Goal: Information Seeking & Learning: Learn about a topic

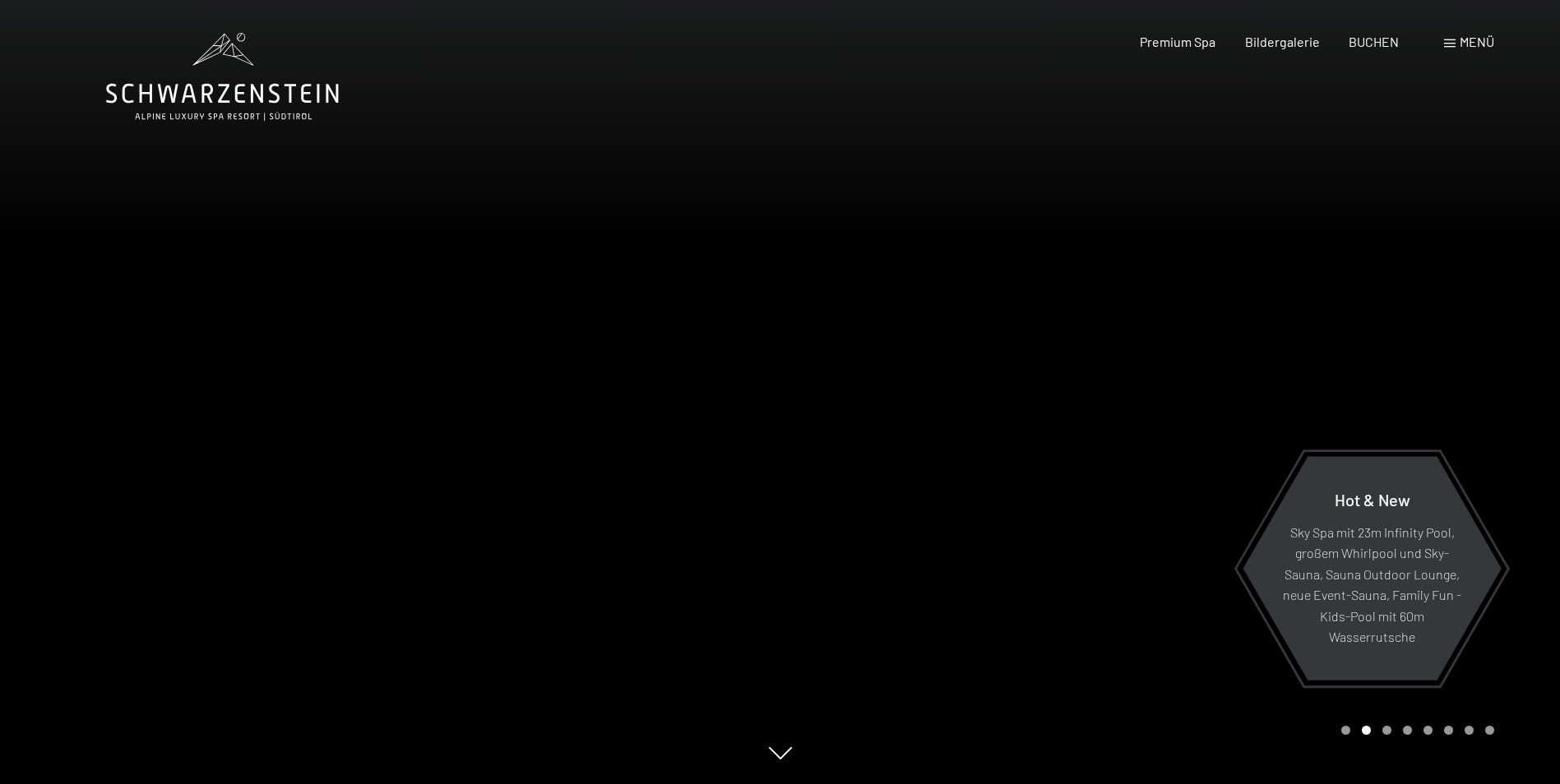
click at [1446, 48] on div "Menü" at bounding box center [1469, 42] width 50 height 18
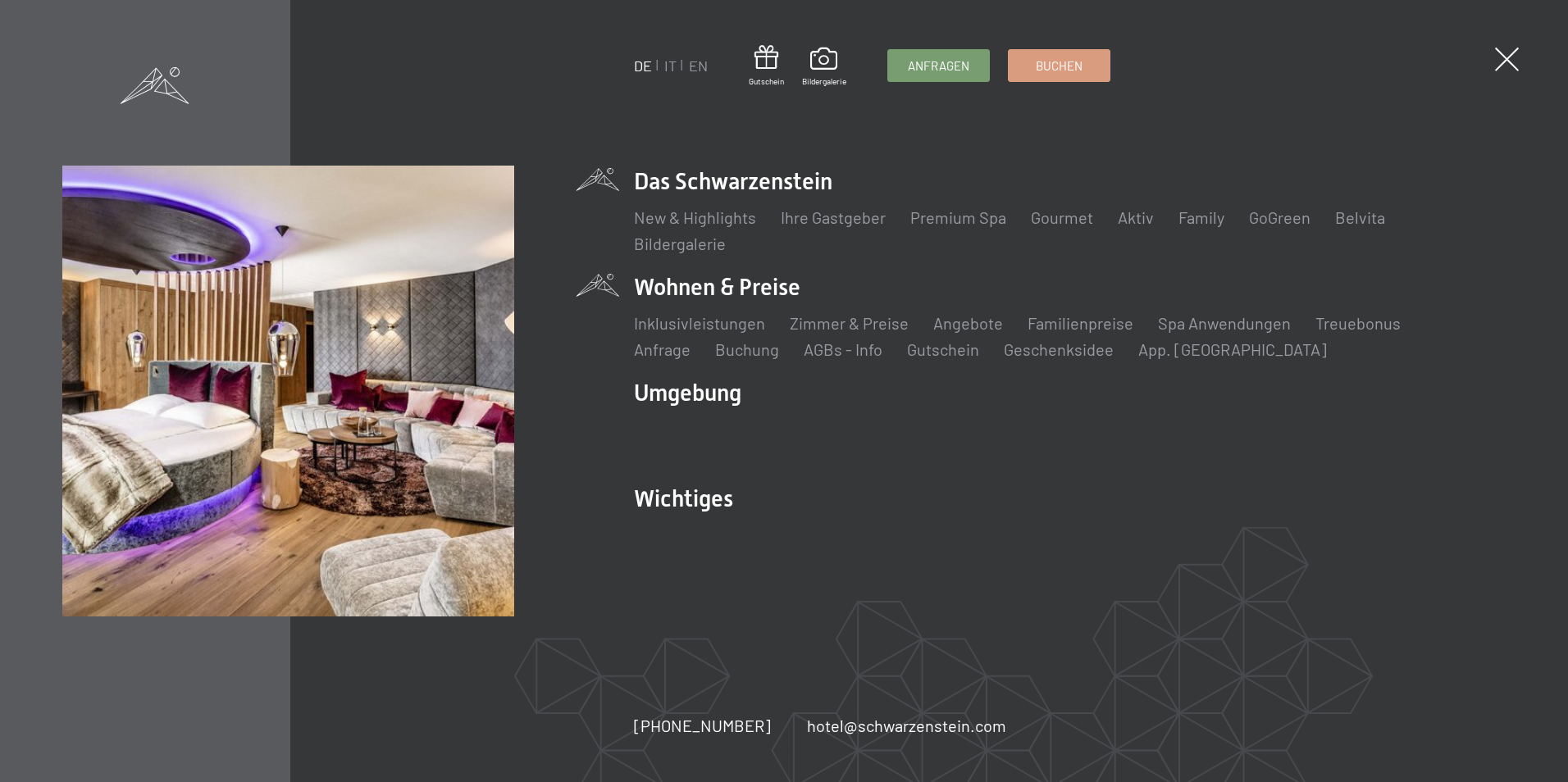
click at [694, 334] on li "Inklusivleistungen" at bounding box center [700, 323] width 131 height 23
click at [695, 325] on link "Inklusivleistungen" at bounding box center [700, 323] width 131 height 20
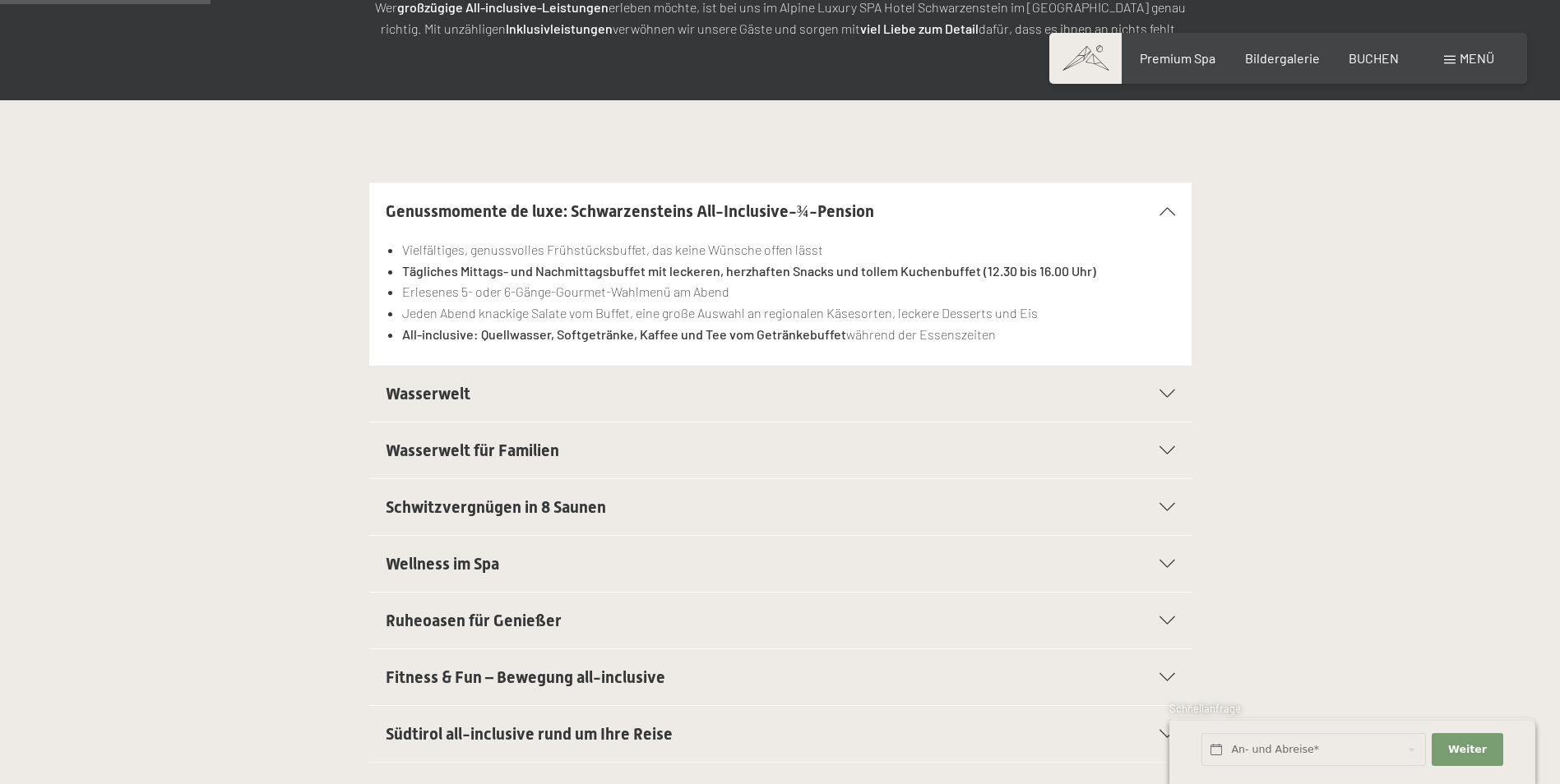
scroll to position [329, 0]
